Goal: Task Accomplishment & Management: Use online tool/utility

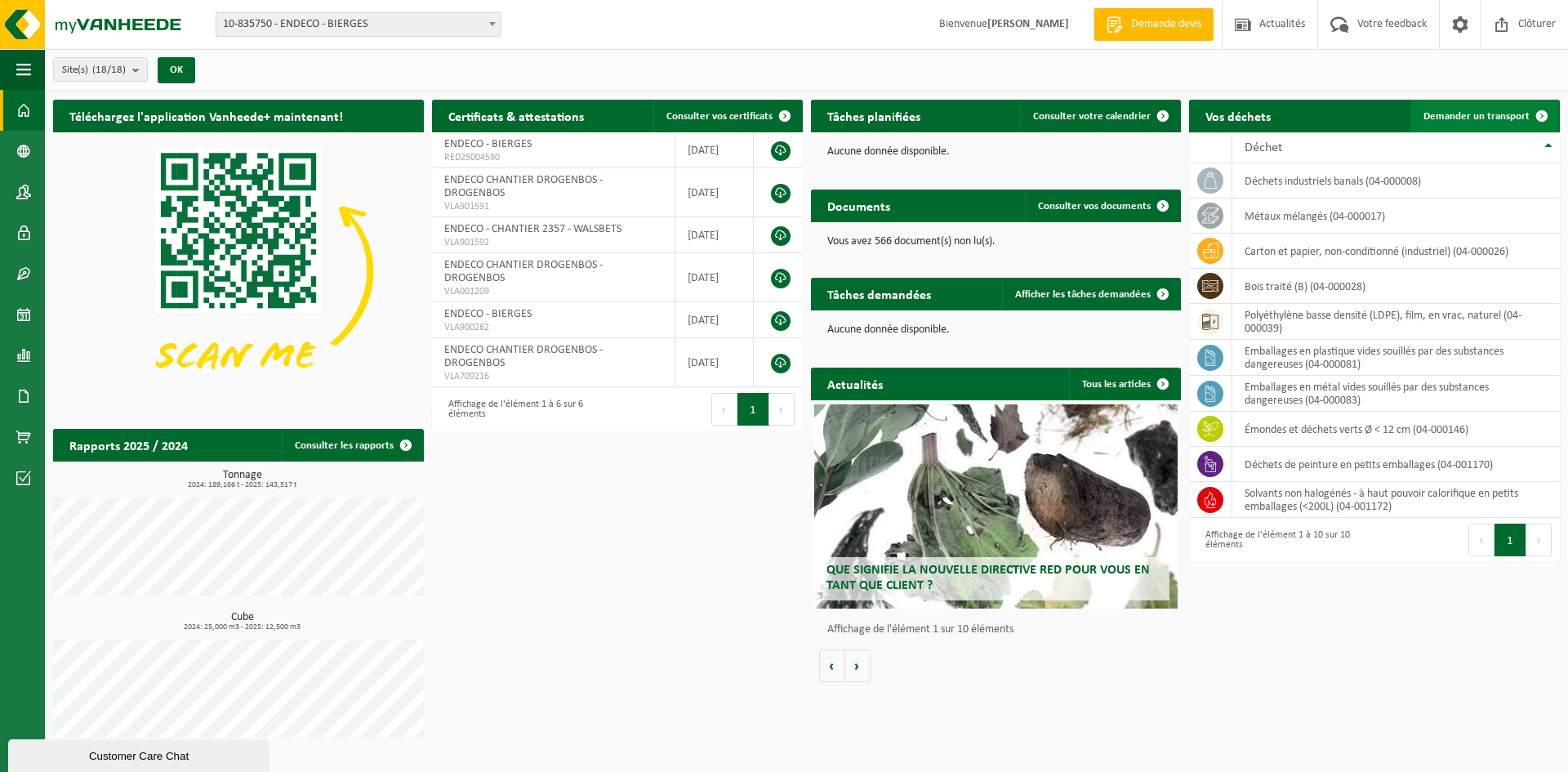
click at [1450, 112] on span "Demander un transport" at bounding box center [1477, 116] width 106 height 11
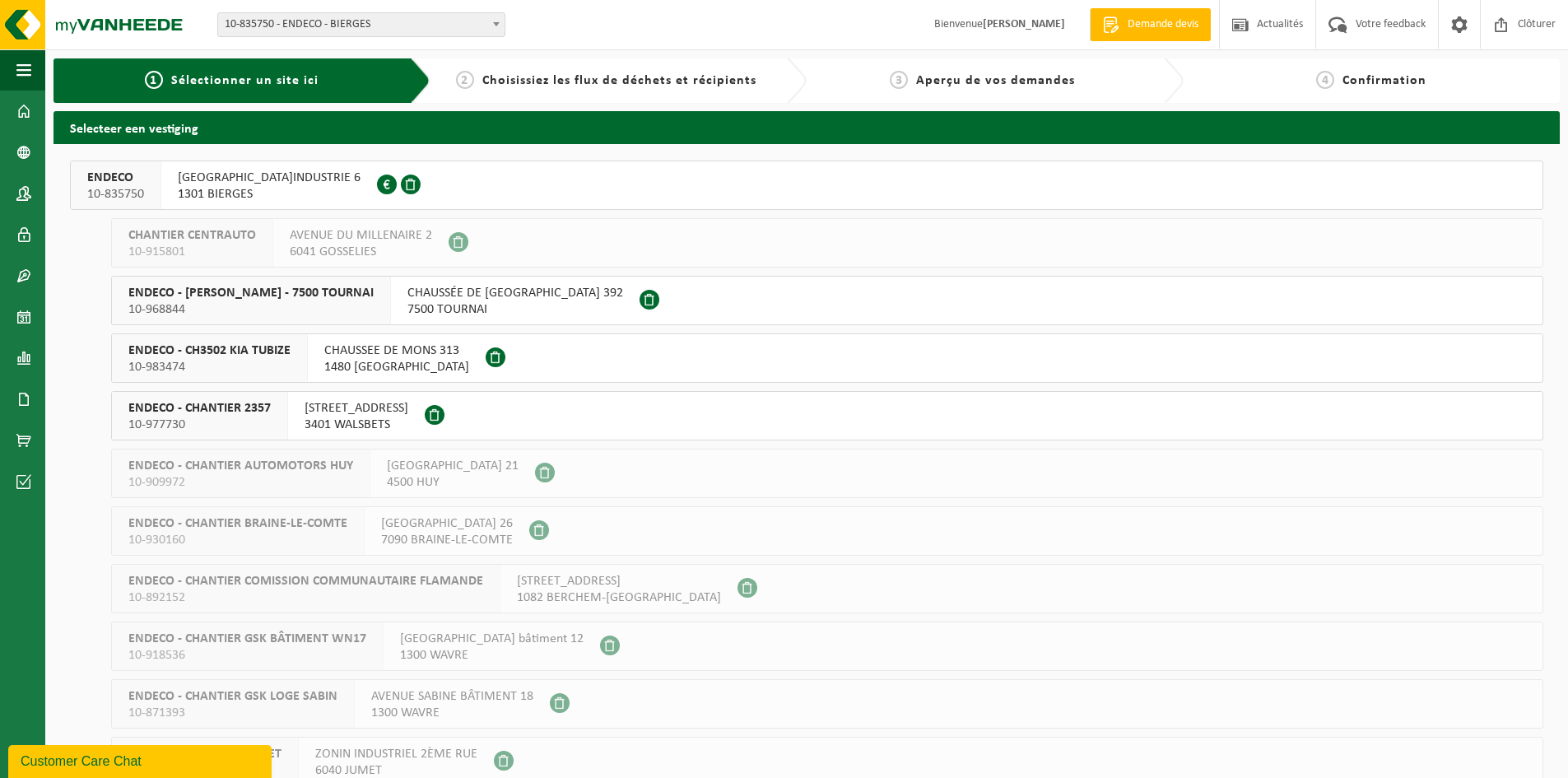
click at [192, 182] on span "RUE DE L'INDUSTRIE 6" at bounding box center [269, 177] width 183 height 16
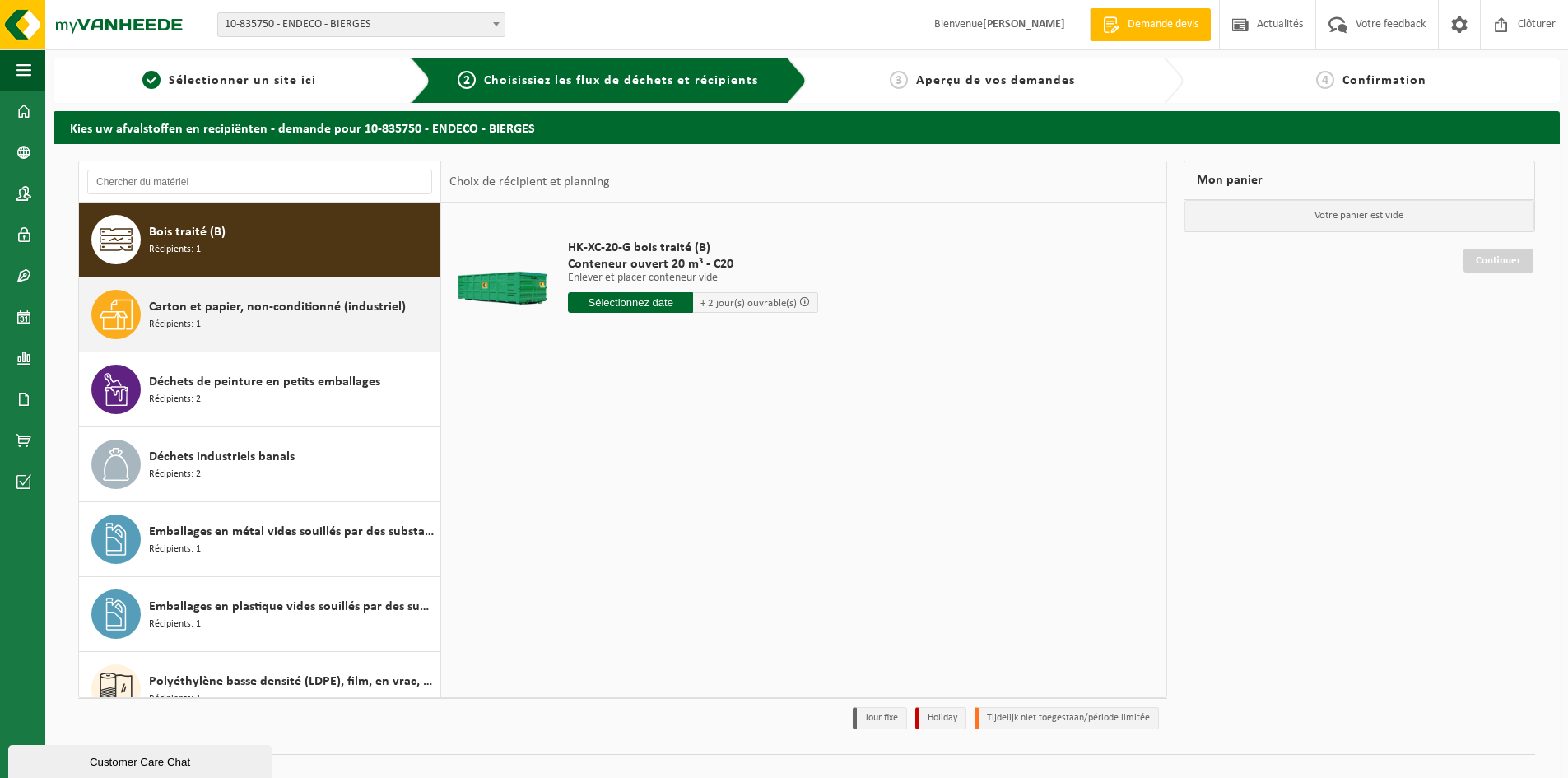
click at [209, 310] on span "Carton et papier, non-conditionné (industriel)" at bounding box center [278, 306] width 257 height 20
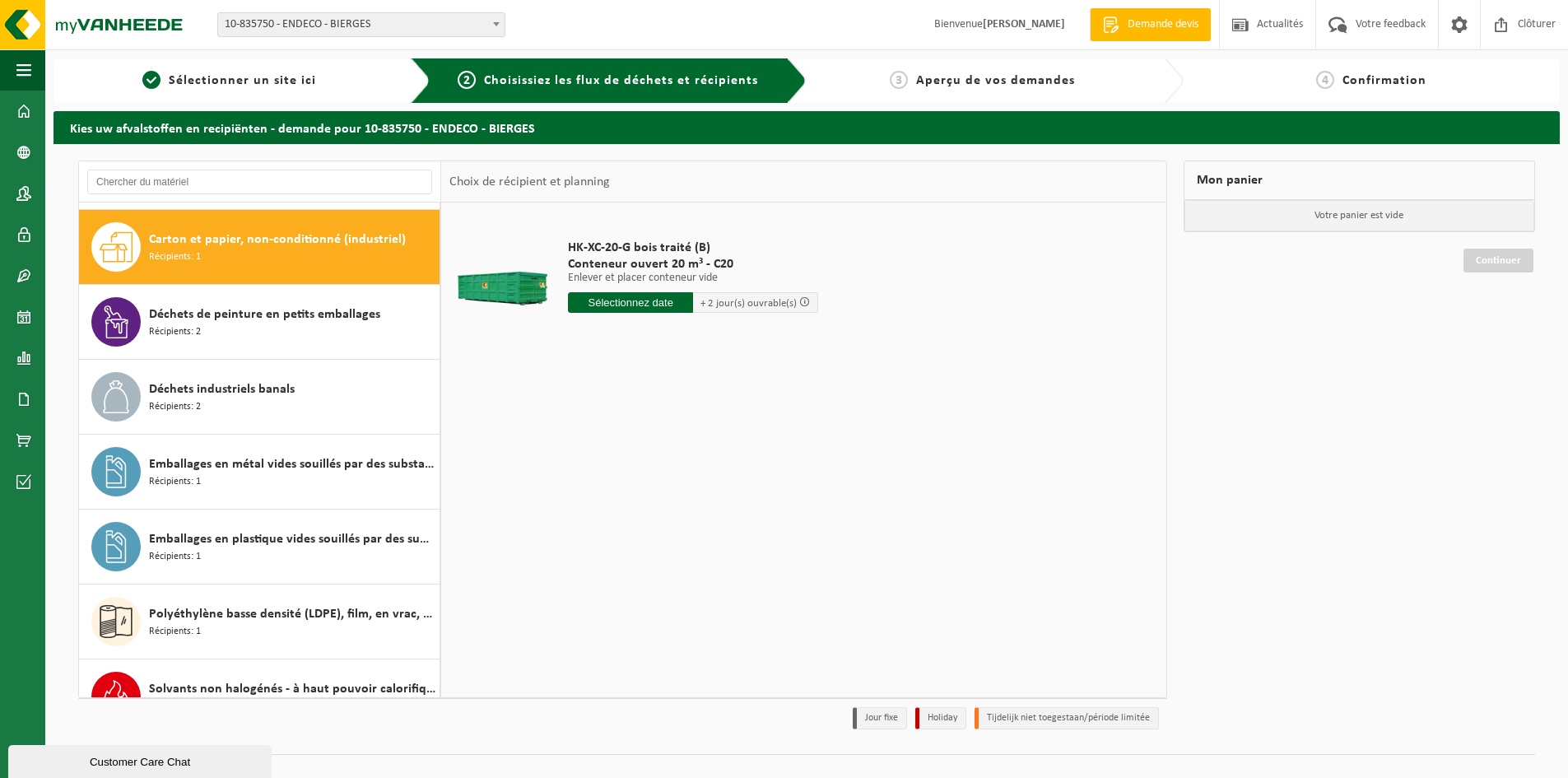
scroll to position [75, 0]
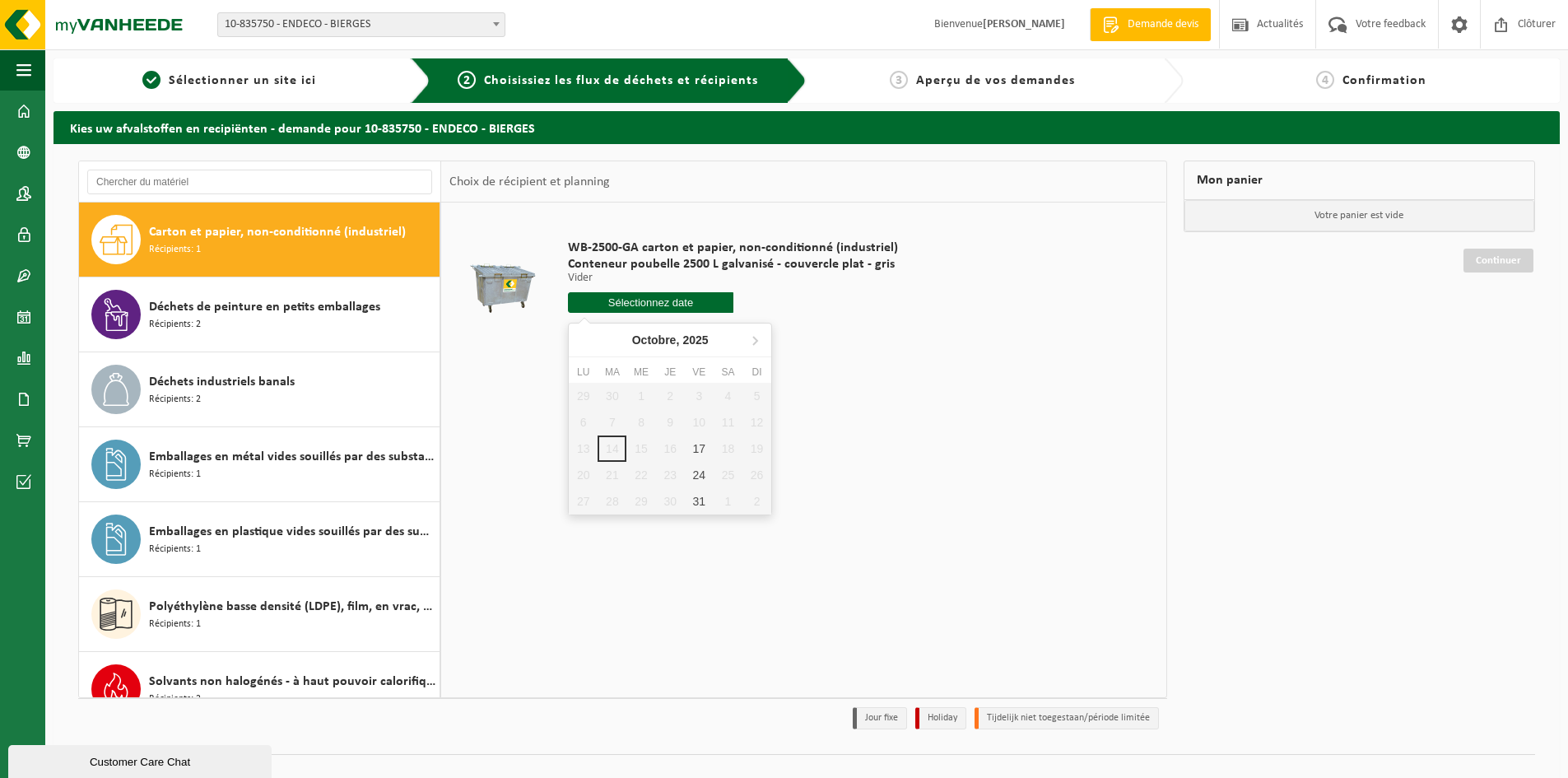
click at [630, 304] on input "text" at bounding box center [650, 302] width 165 height 20
click at [698, 445] on div "17" at bounding box center [699, 448] width 29 height 26
type input "à partir de 2025-10-17"
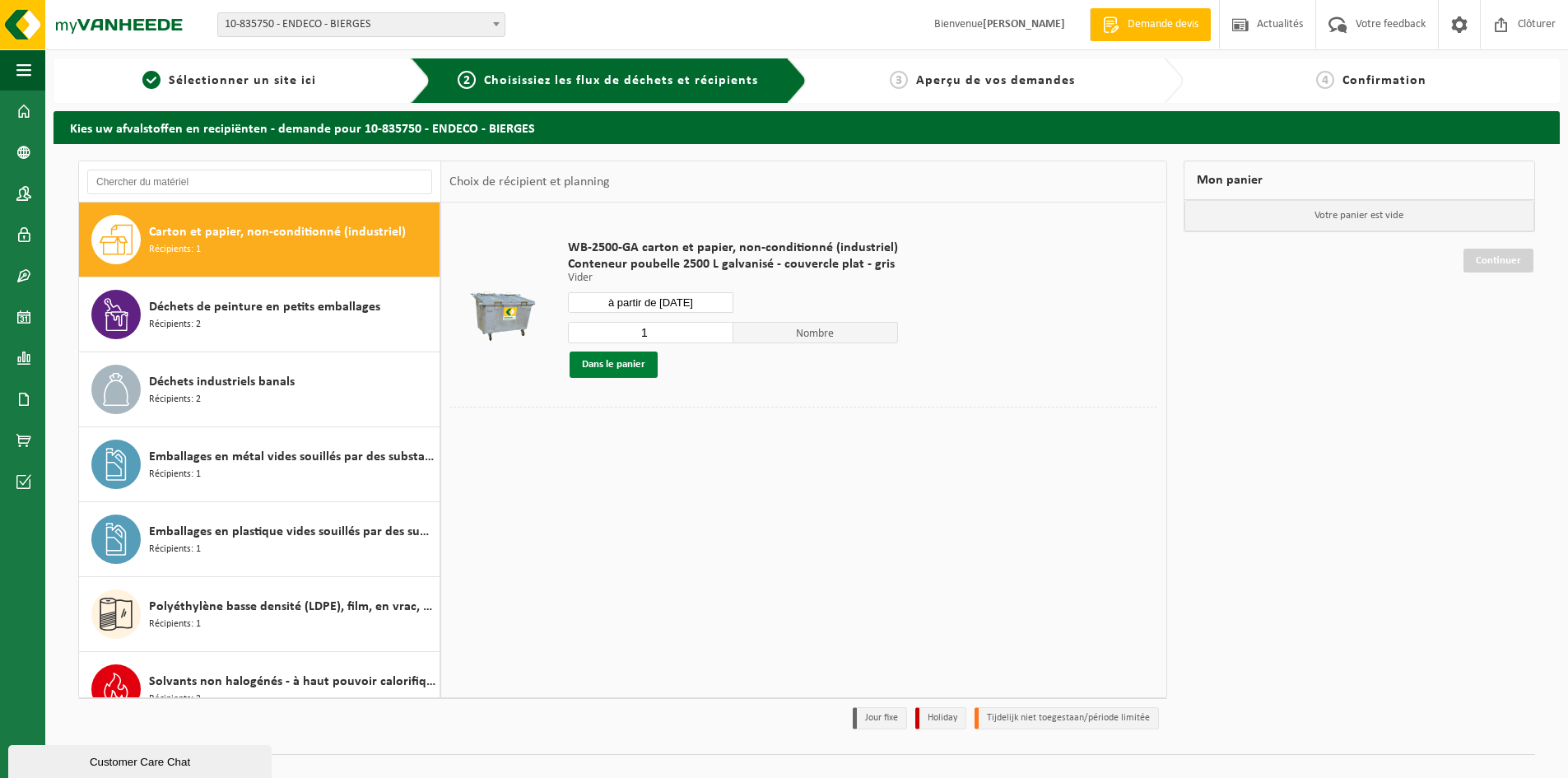
click at [637, 364] on button "Dans le panier" at bounding box center [613, 364] width 88 height 26
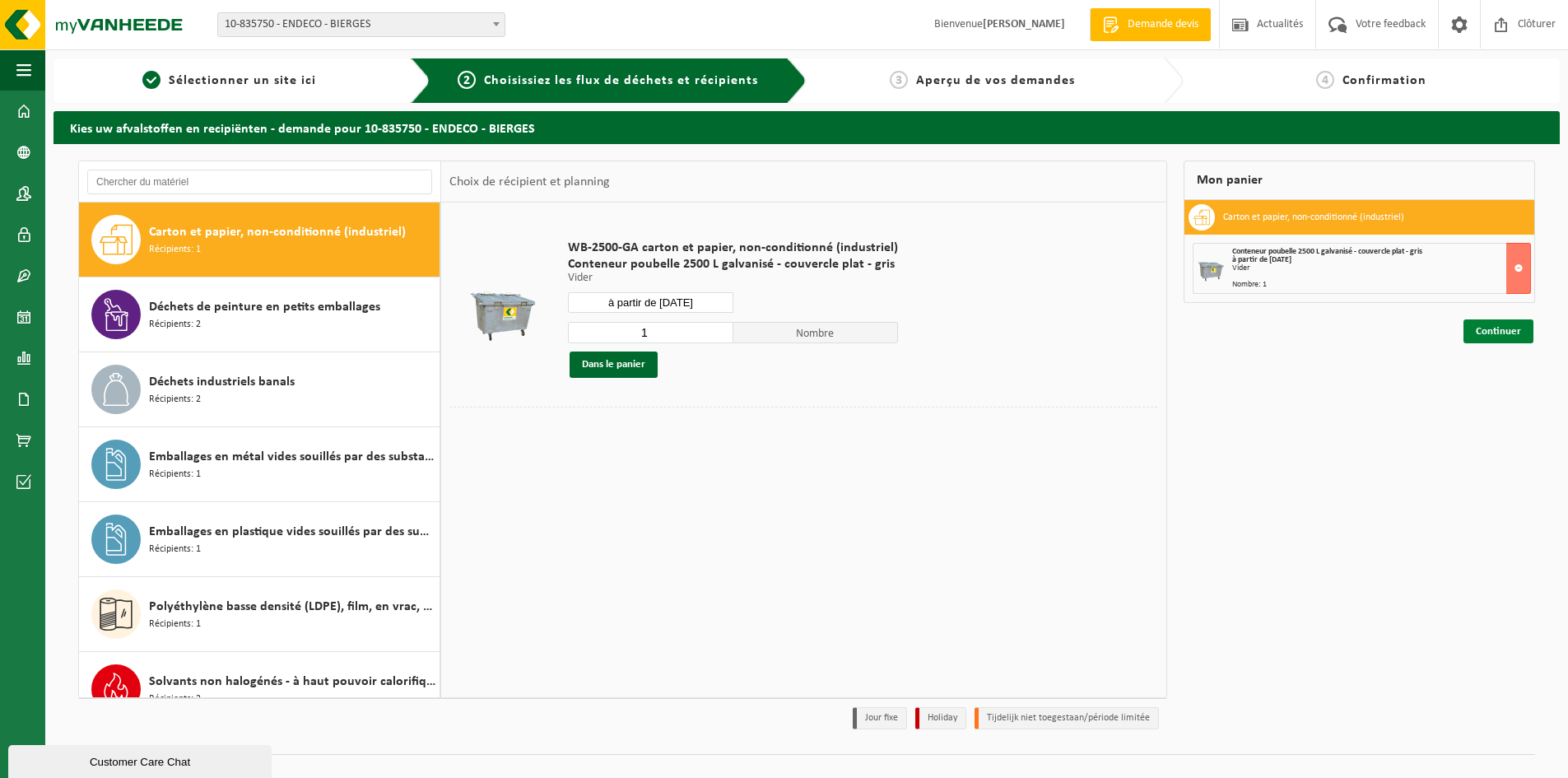
click at [1520, 329] on link "Continuer" at bounding box center [1498, 331] width 70 height 24
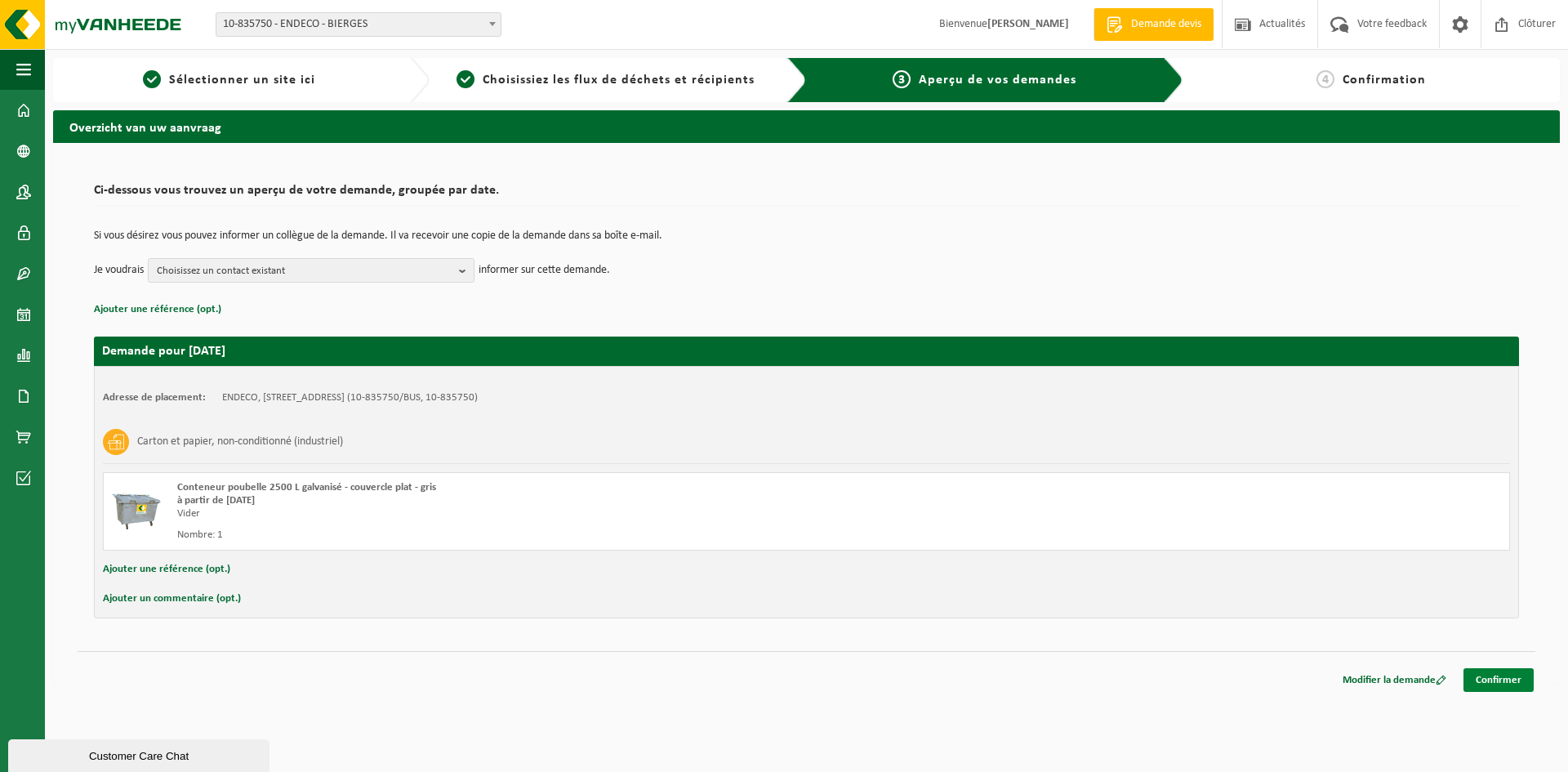
click at [1479, 677] on link "Confirmer" at bounding box center [1499, 680] width 70 height 24
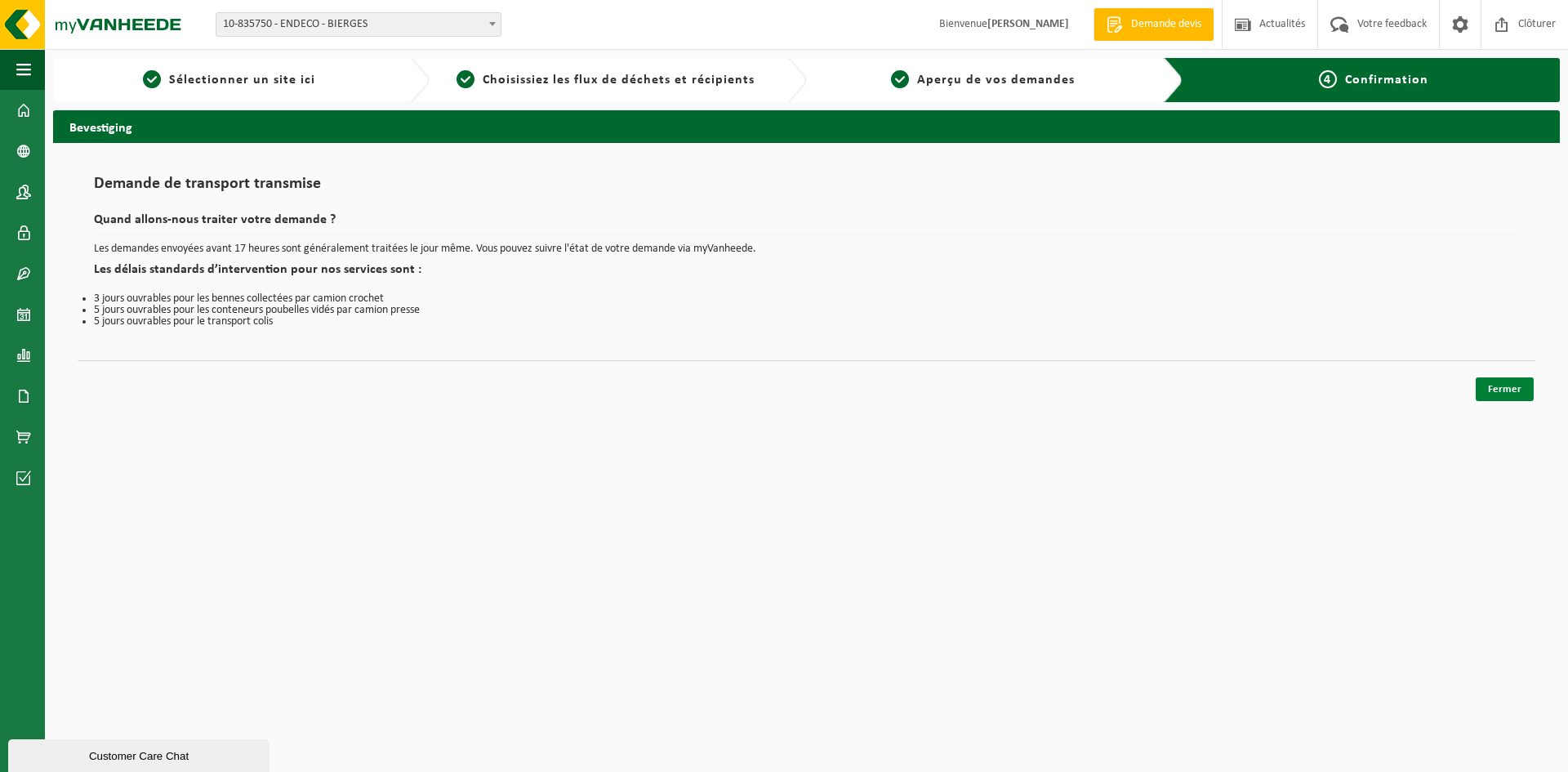
click at [1516, 394] on link "Fermer" at bounding box center [1505, 389] width 58 height 24
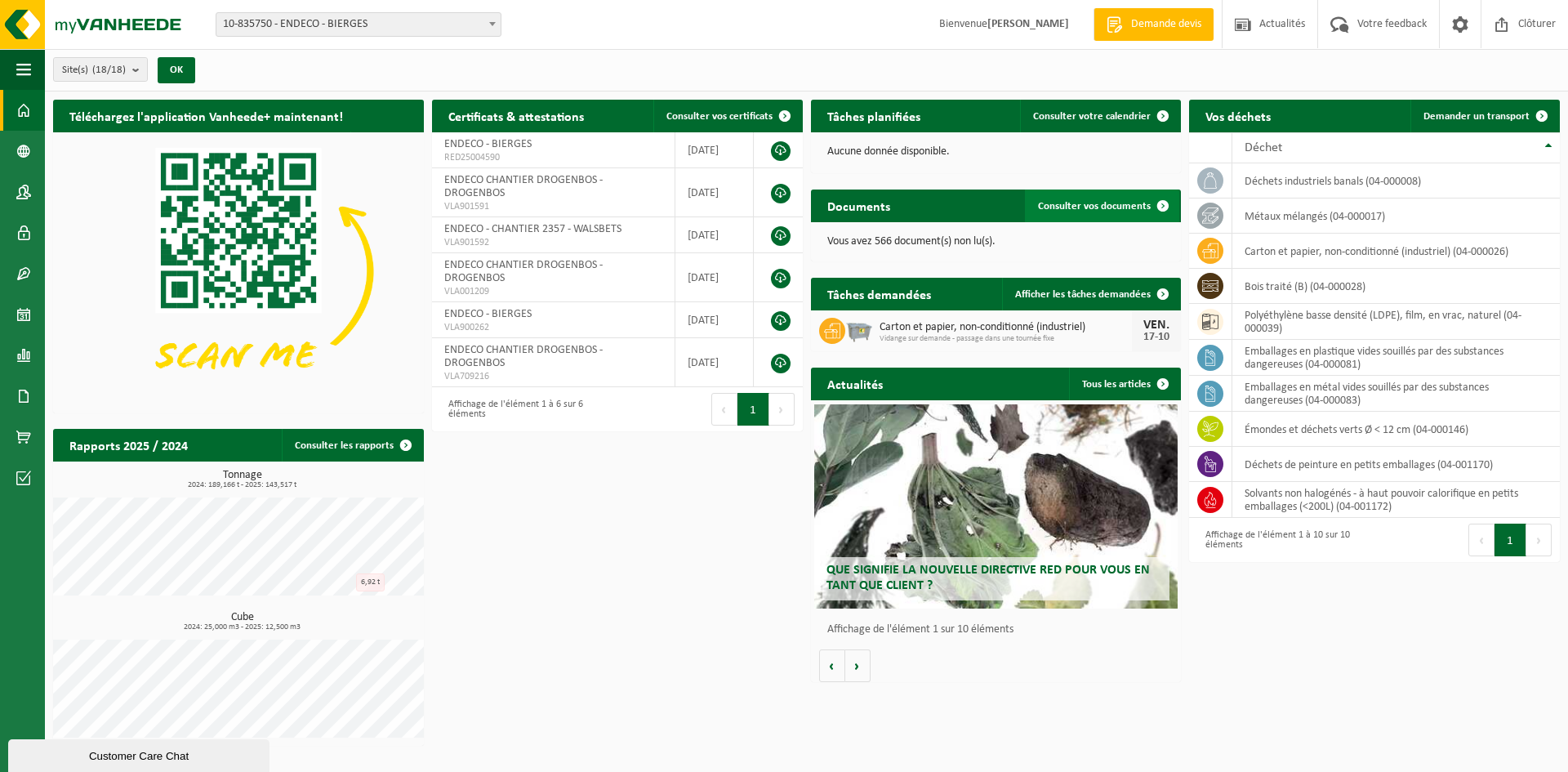
click at [1087, 209] on span "Consulter vos documents" at bounding box center [1094, 206] width 112 height 11
